Goal: Information Seeking & Learning: Learn about a topic

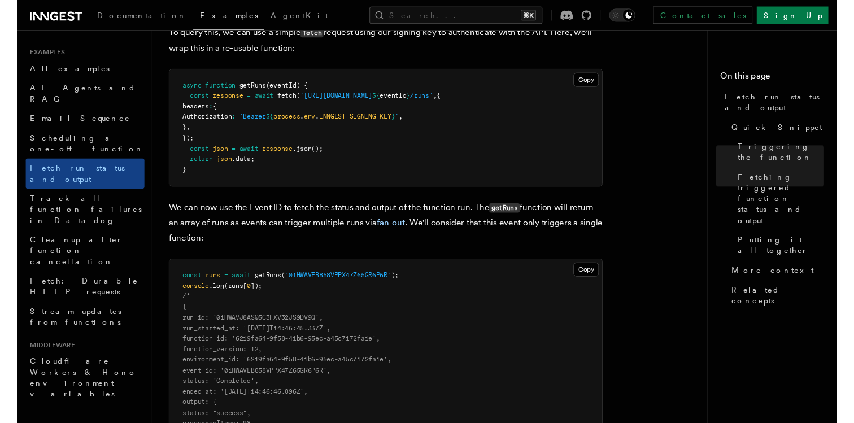
scroll to position [788, 0]
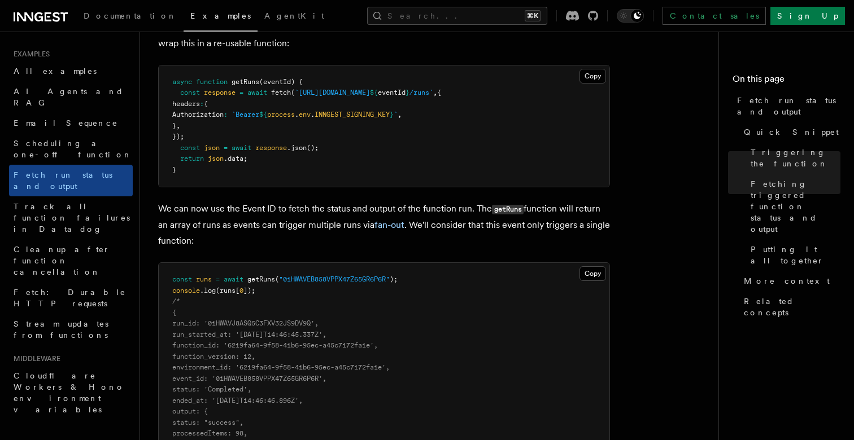
click at [390, 111] on span "INNGEST_SIGNING_KEY" at bounding box center [352, 115] width 75 height 8
copy span "process . env . INNGEST_SIGNING_KEY"
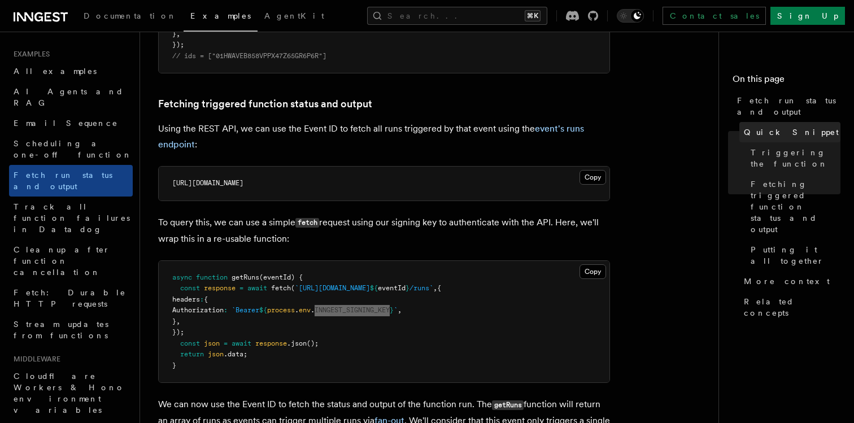
scroll to position [593, 0]
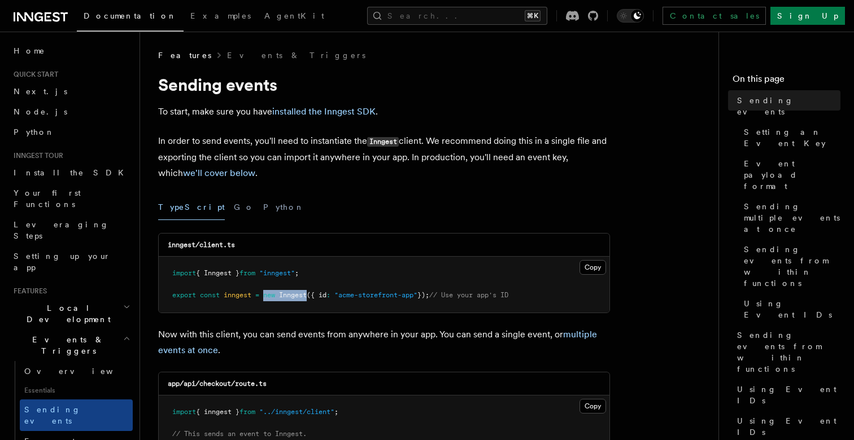
drag, startPoint x: 265, startPoint y: 294, endPoint x: 312, endPoint y: 293, distance: 47.4
click at [312, 293] on span "export const inngest = new Inngest ({ id : "acme-storefront-app" }); // Use you…" at bounding box center [340, 295] width 336 height 8
copy span "new Inngest"
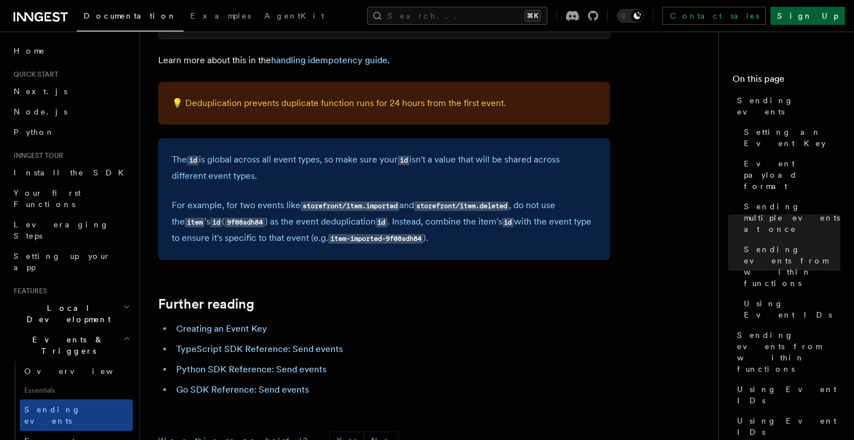
scroll to position [3125, 0]
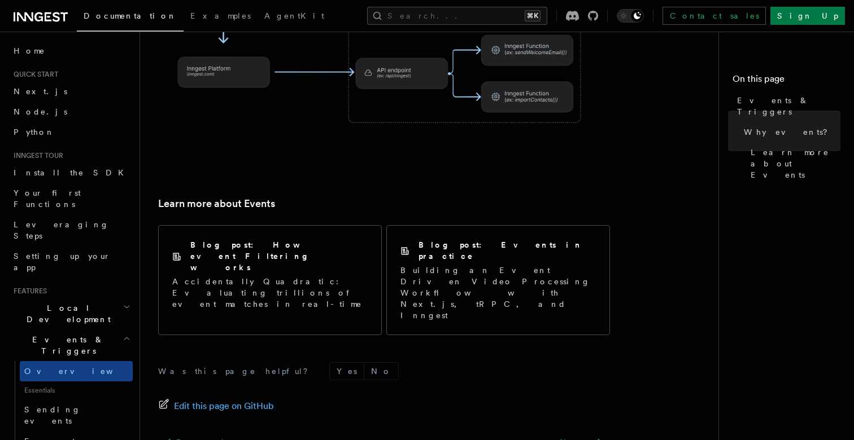
scroll to position [755, 0]
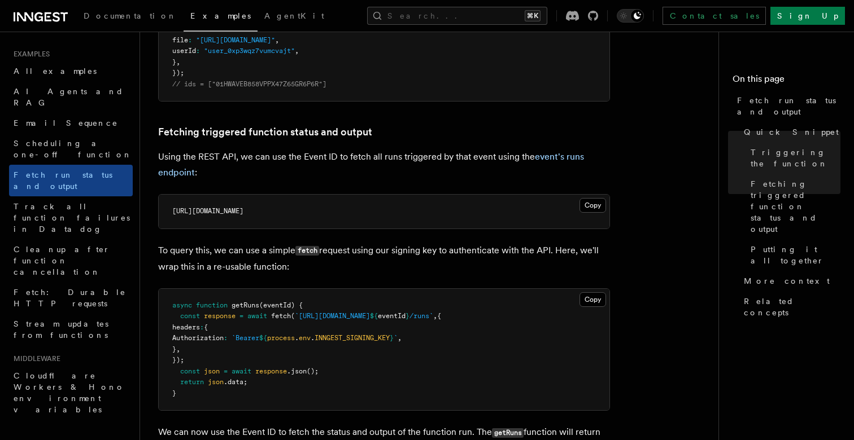
scroll to position [565, 0]
click at [181, 165] on link "event's runs endpoint" at bounding box center [371, 164] width 426 height 27
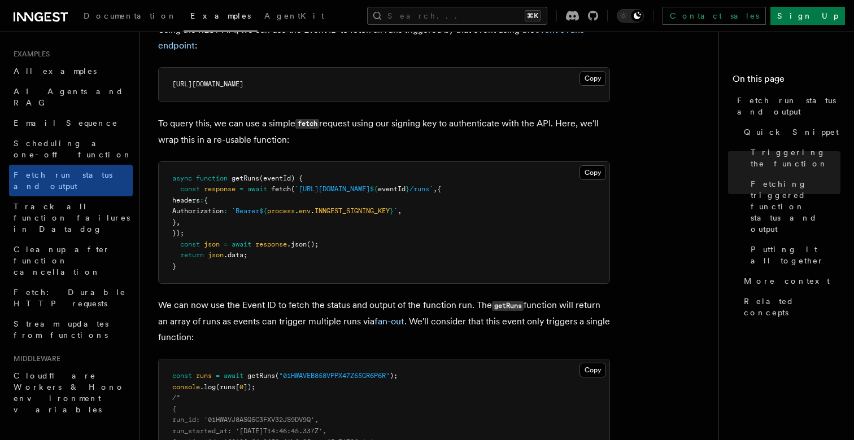
scroll to position [639, 0]
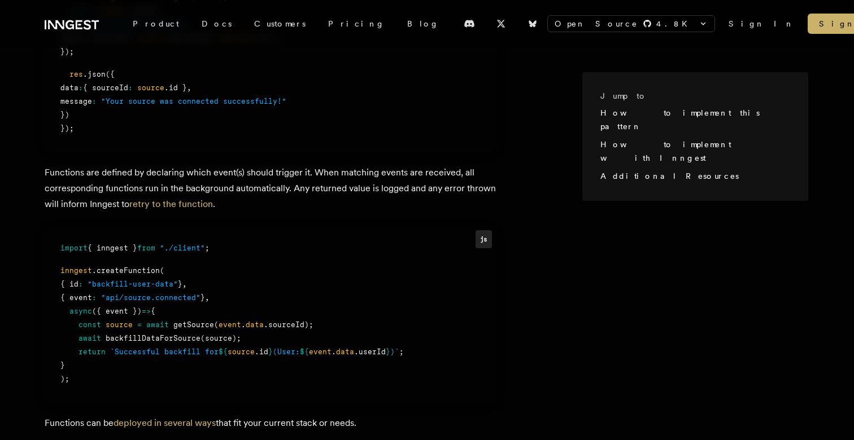
scroll to position [1042, 0]
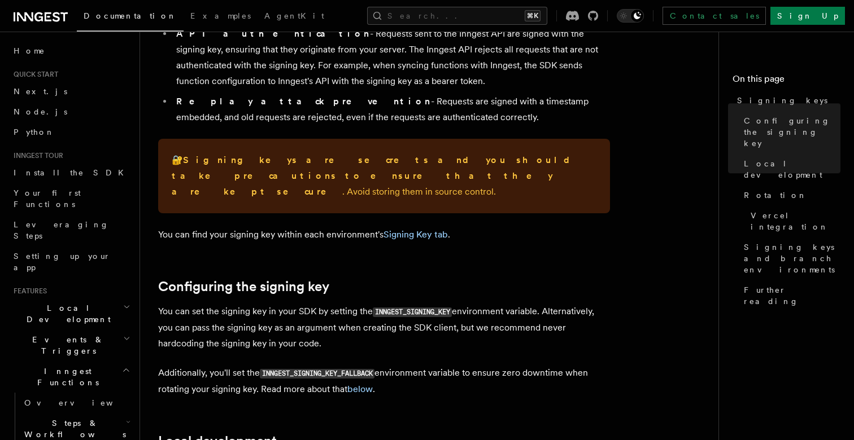
scroll to position [166, 0]
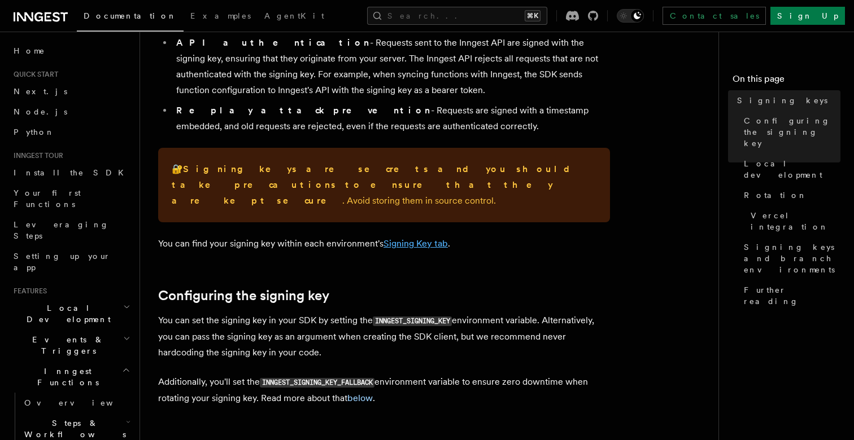
click at [422, 238] on link "Signing Key tab" at bounding box center [415, 243] width 64 height 11
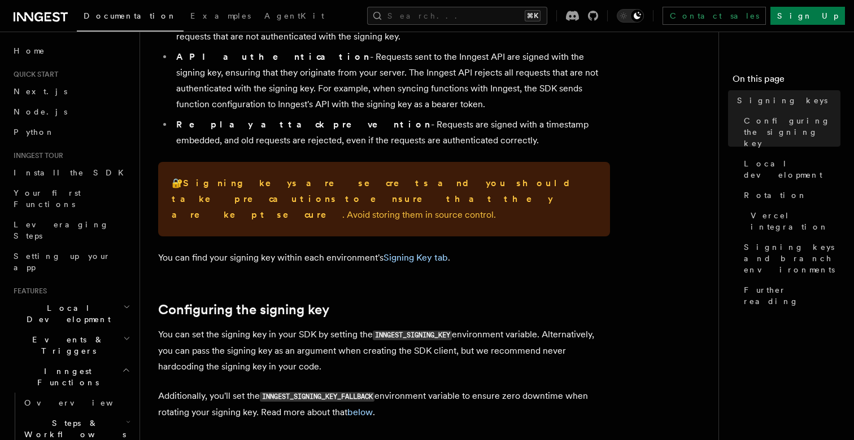
scroll to position [188, 0]
